Goal: Information Seeking & Learning: Find specific fact

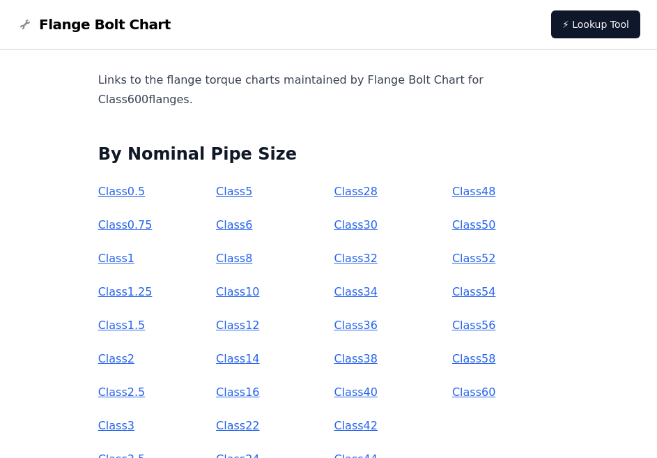
scroll to position [217, 0]
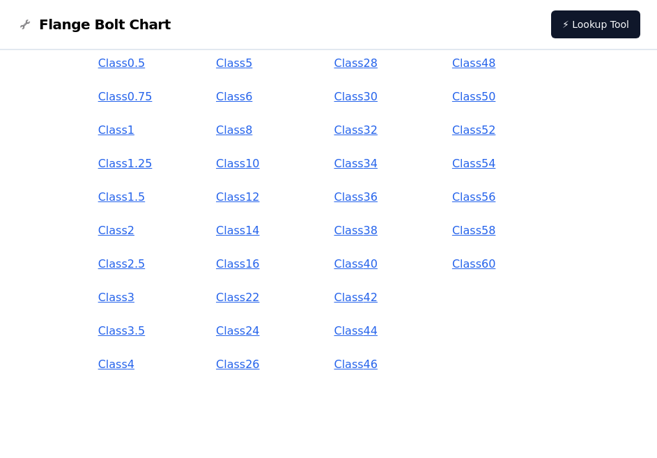
click at [134, 302] on link "Class 3" at bounding box center [116, 297] width 36 height 13
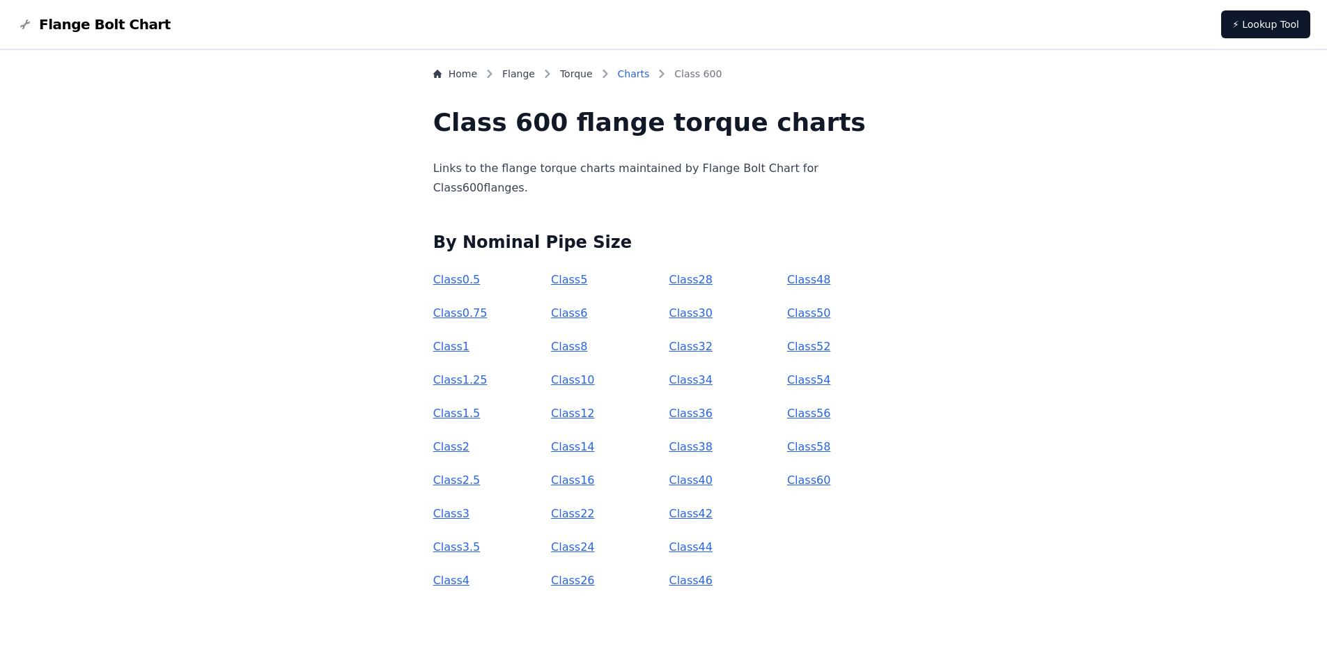
click at [646, 70] on link "Charts" at bounding box center [634, 74] width 32 height 14
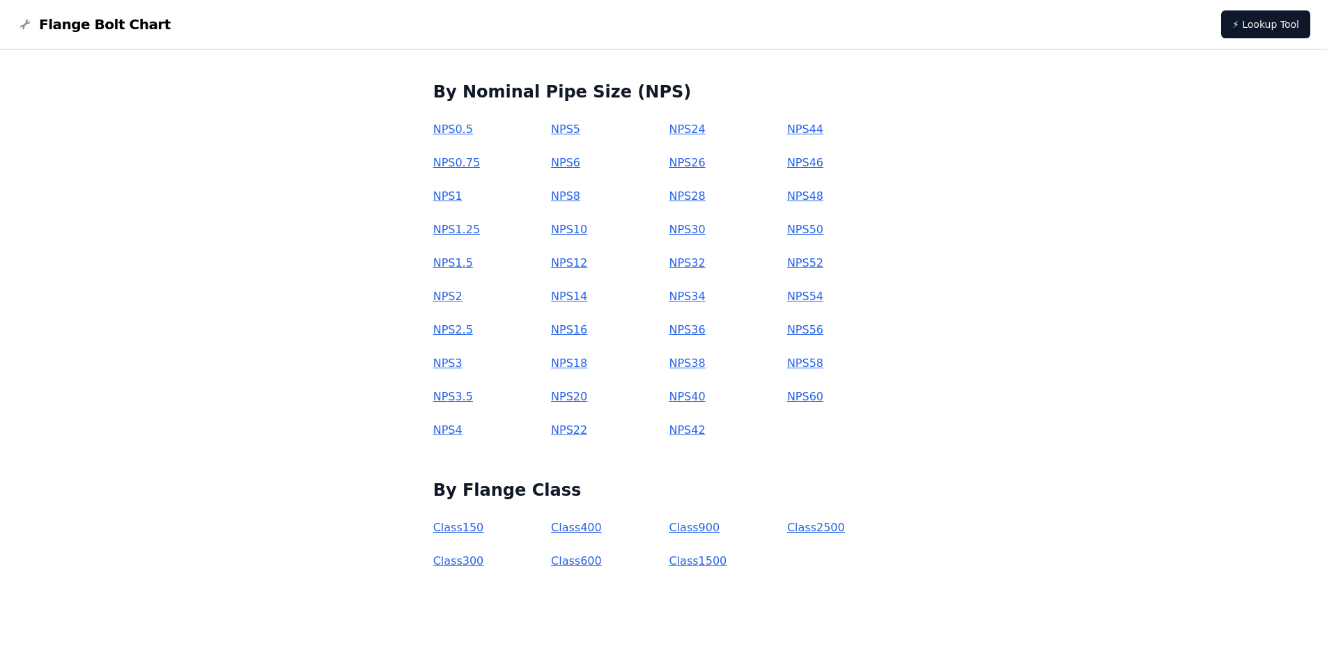
scroll to position [133, 0]
click at [584, 562] on link "Class 600" at bounding box center [576, 559] width 51 height 13
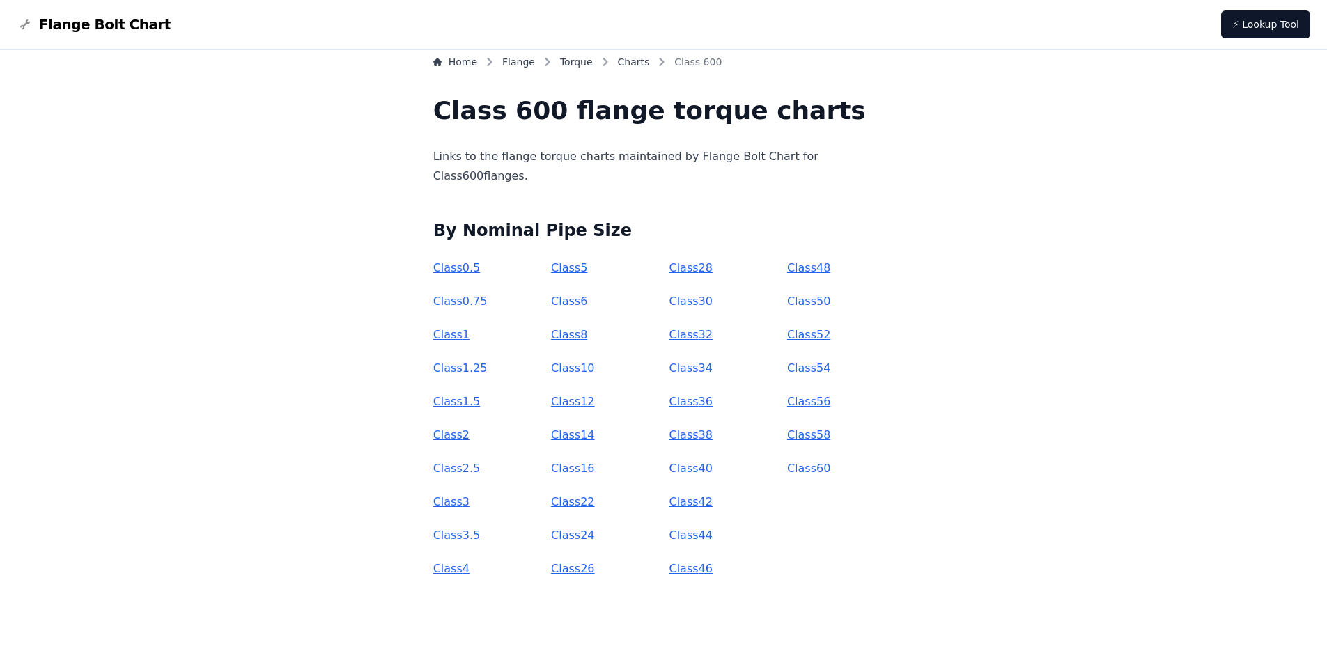
scroll to position [16, 0]
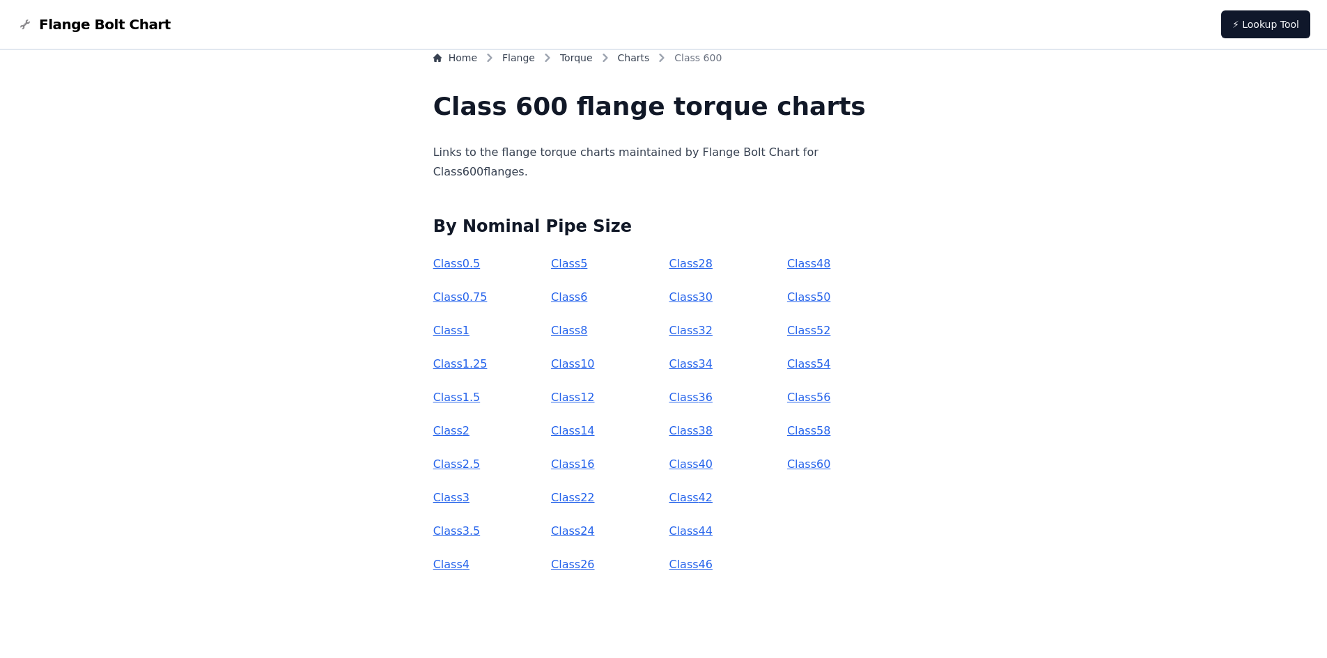
click at [470, 498] on link "Class 3" at bounding box center [451, 497] width 36 height 13
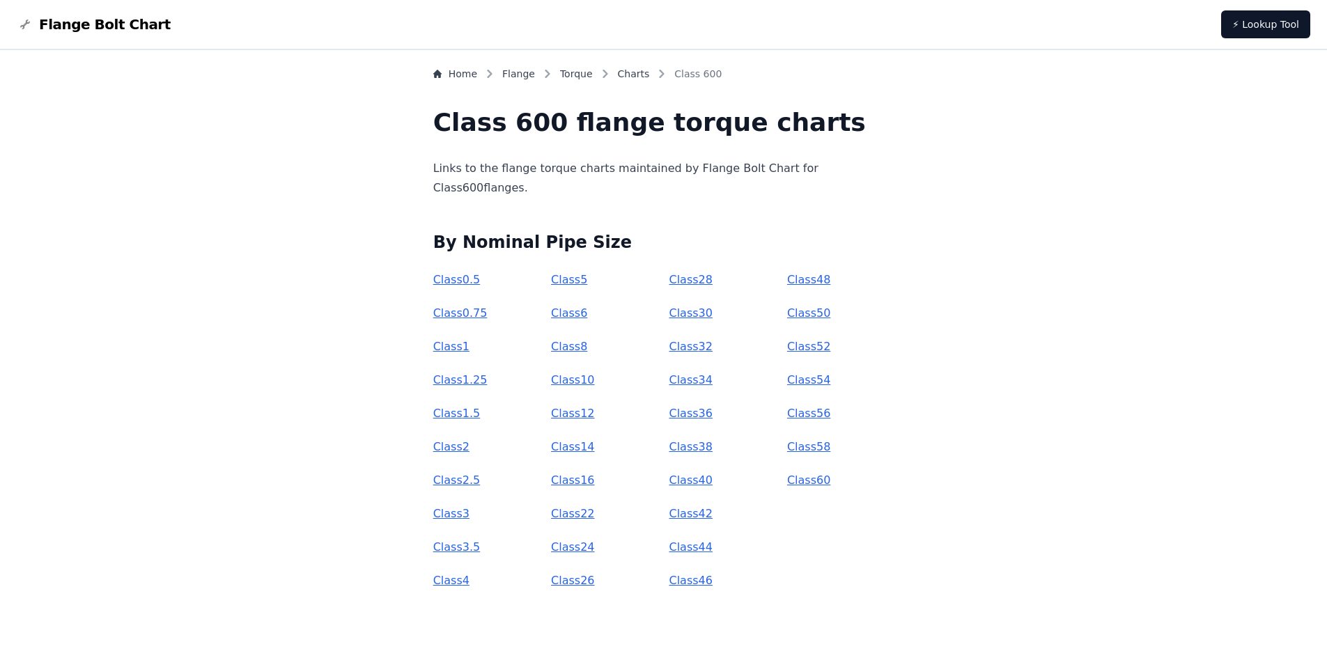
scroll to position [16, 0]
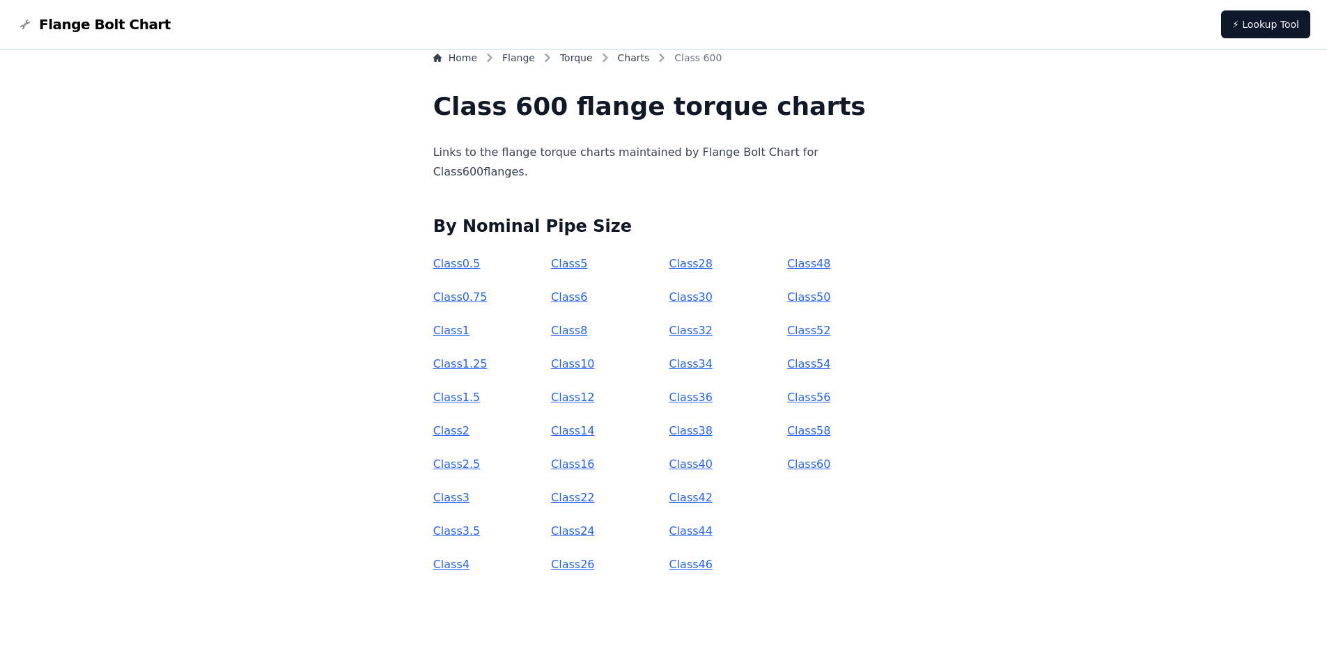
click at [470, 429] on link "Class 2" at bounding box center [451, 430] width 36 height 13
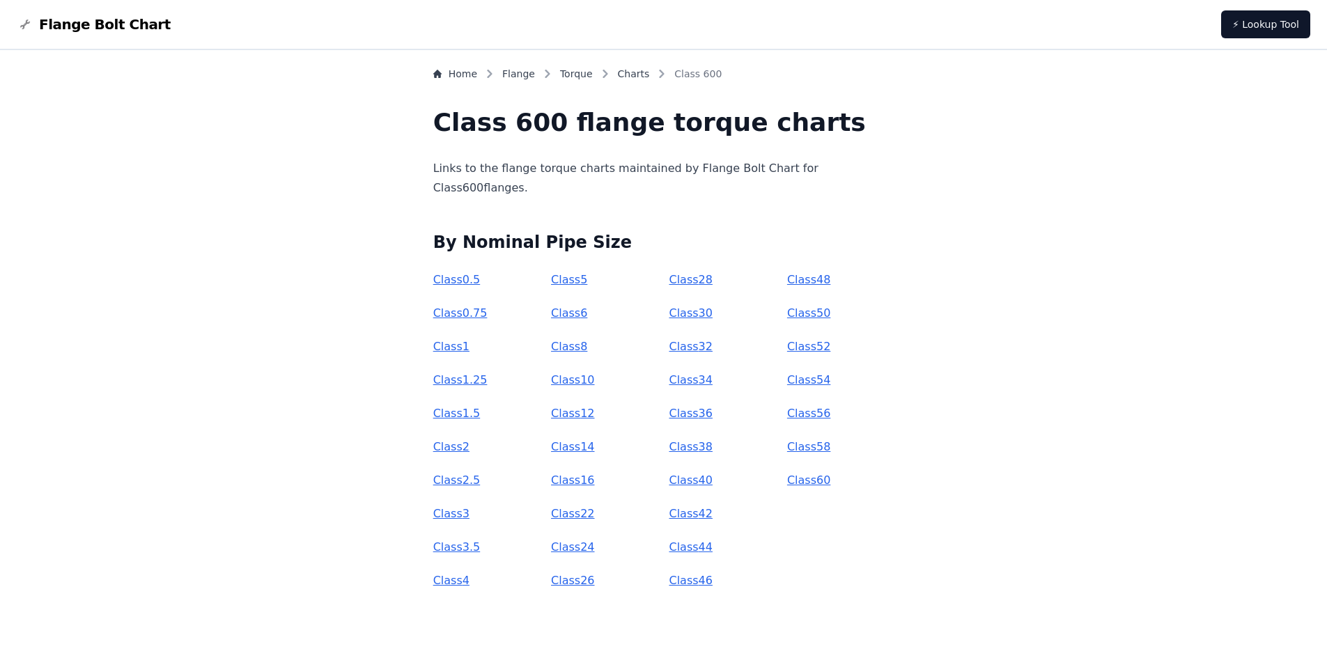
scroll to position [16, 0]
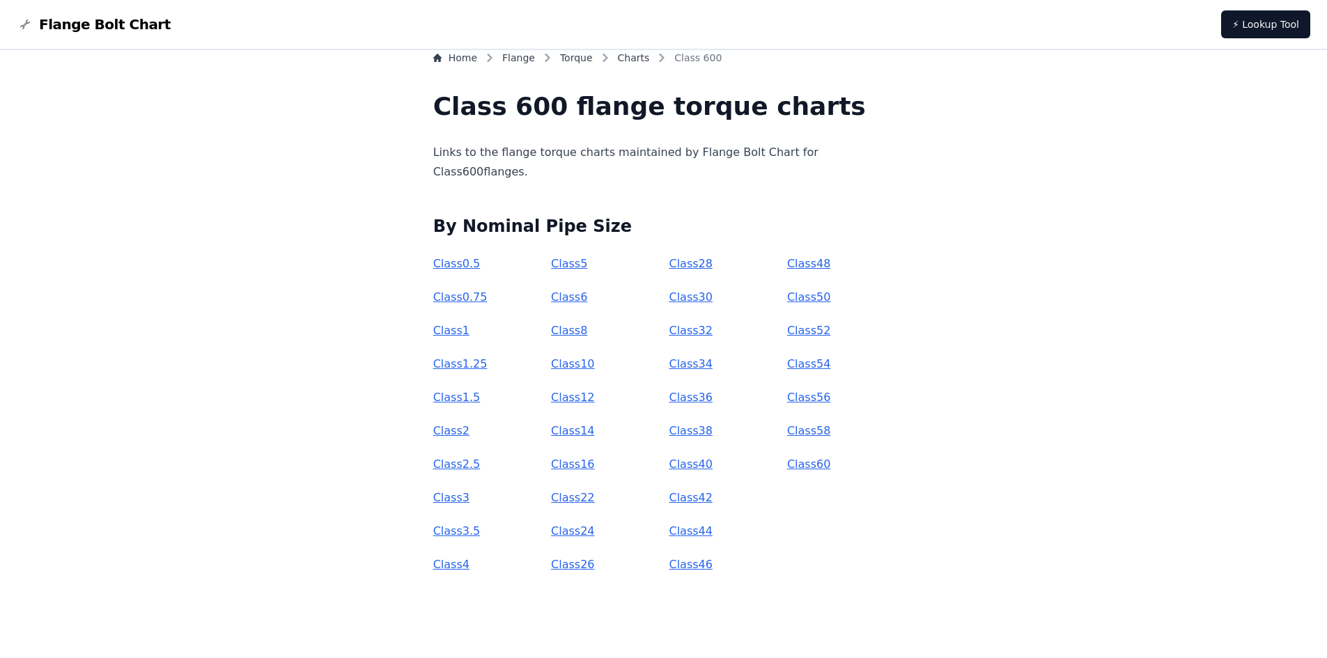
click at [470, 331] on link "Class 1" at bounding box center [451, 330] width 36 height 13
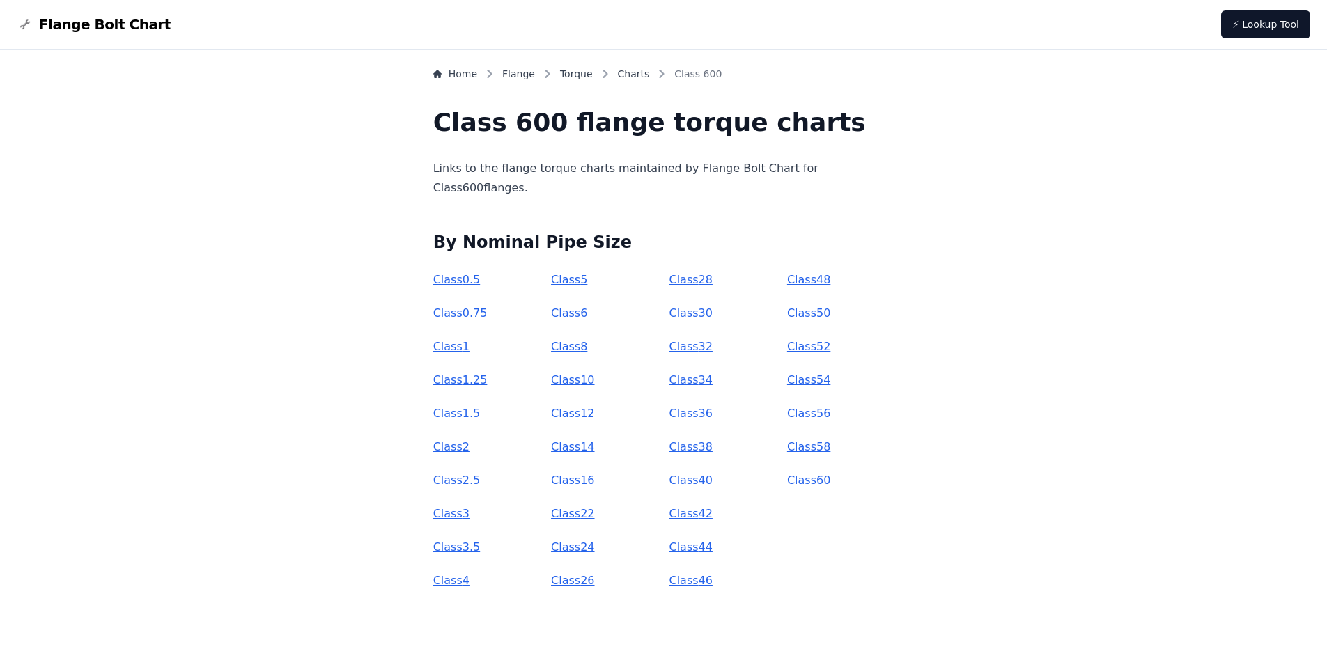
scroll to position [16, 0]
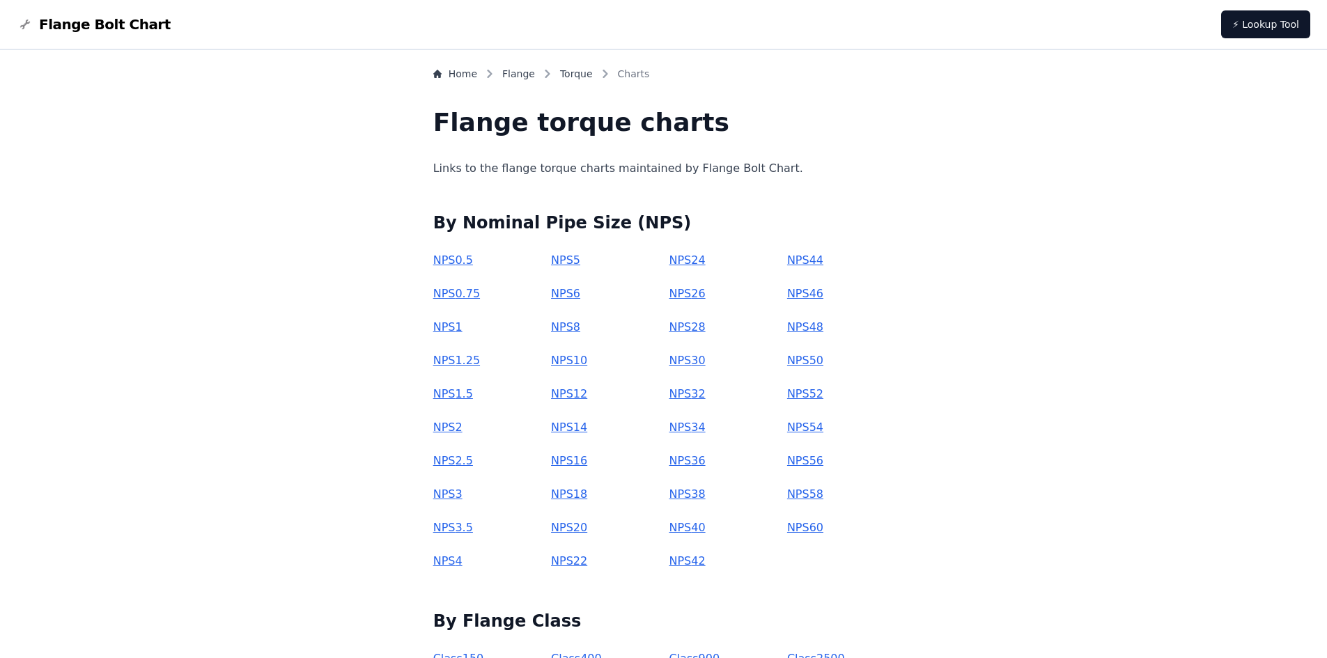
scroll to position [133, 0]
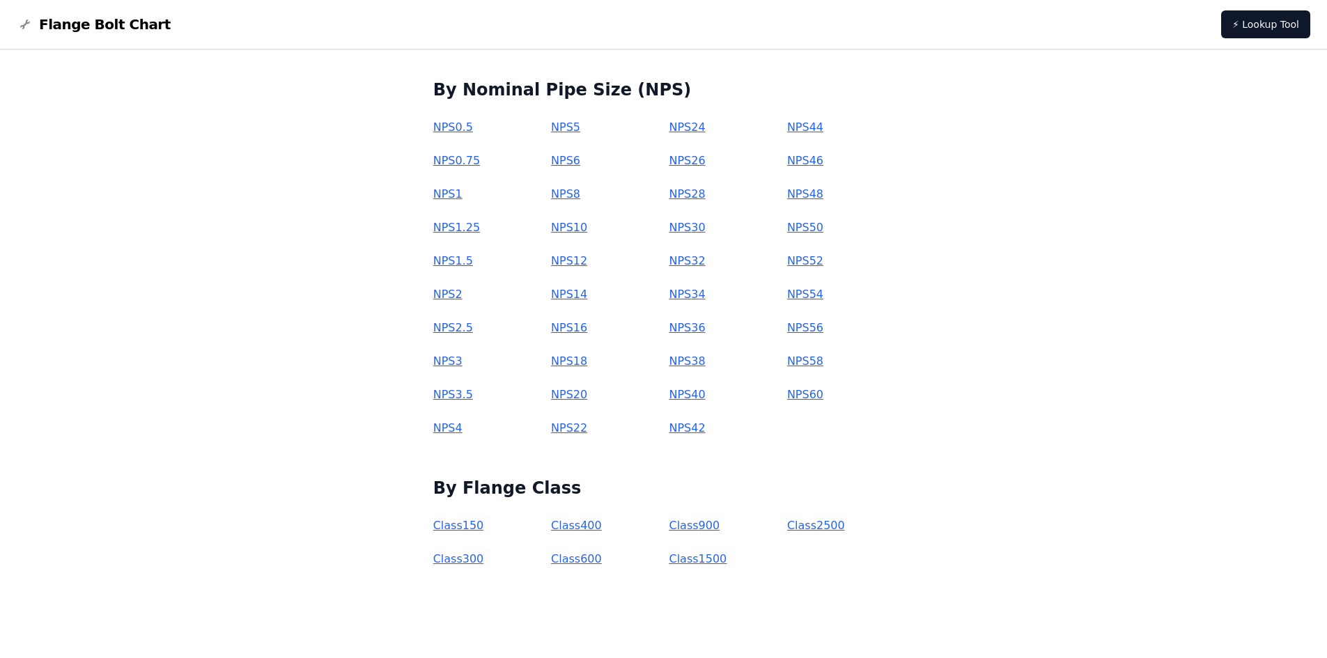
click at [484, 558] on link "Class 300" at bounding box center [458, 559] width 51 height 13
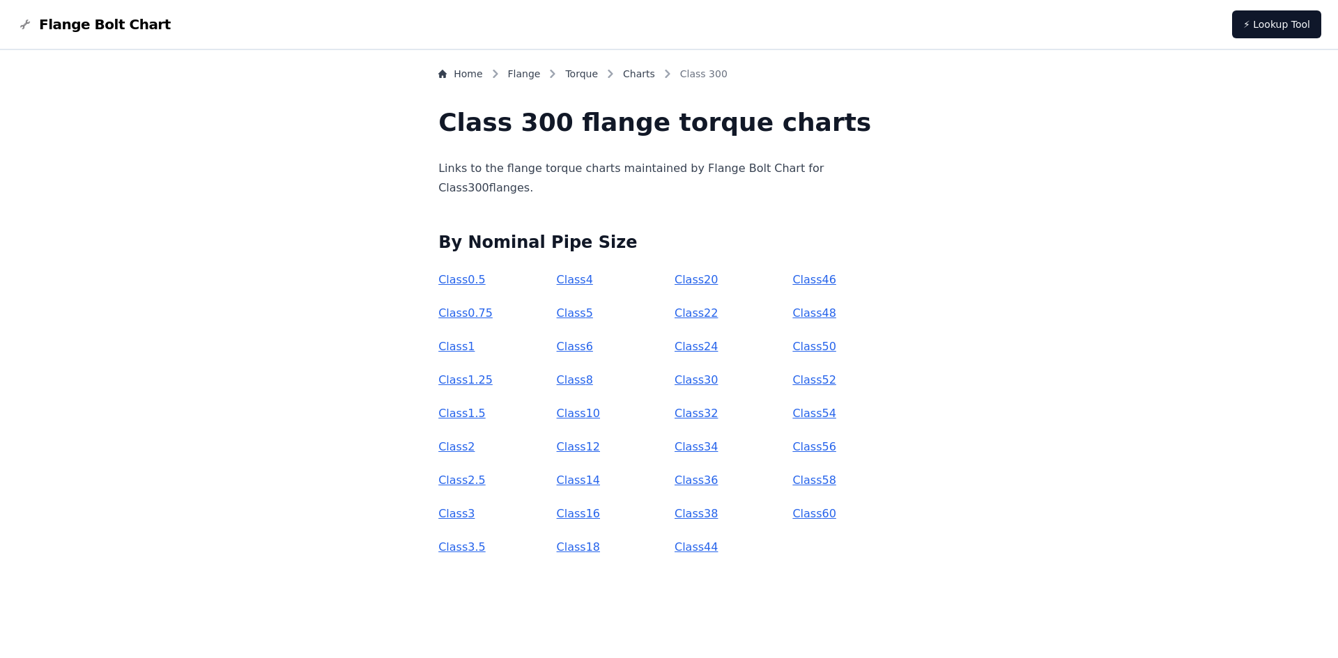
click at [475, 353] on link "Class 1" at bounding box center [456, 346] width 36 height 13
click at [475, 514] on link "Class 3" at bounding box center [456, 513] width 36 height 13
